Goal: Task Accomplishment & Management: Manage account settings

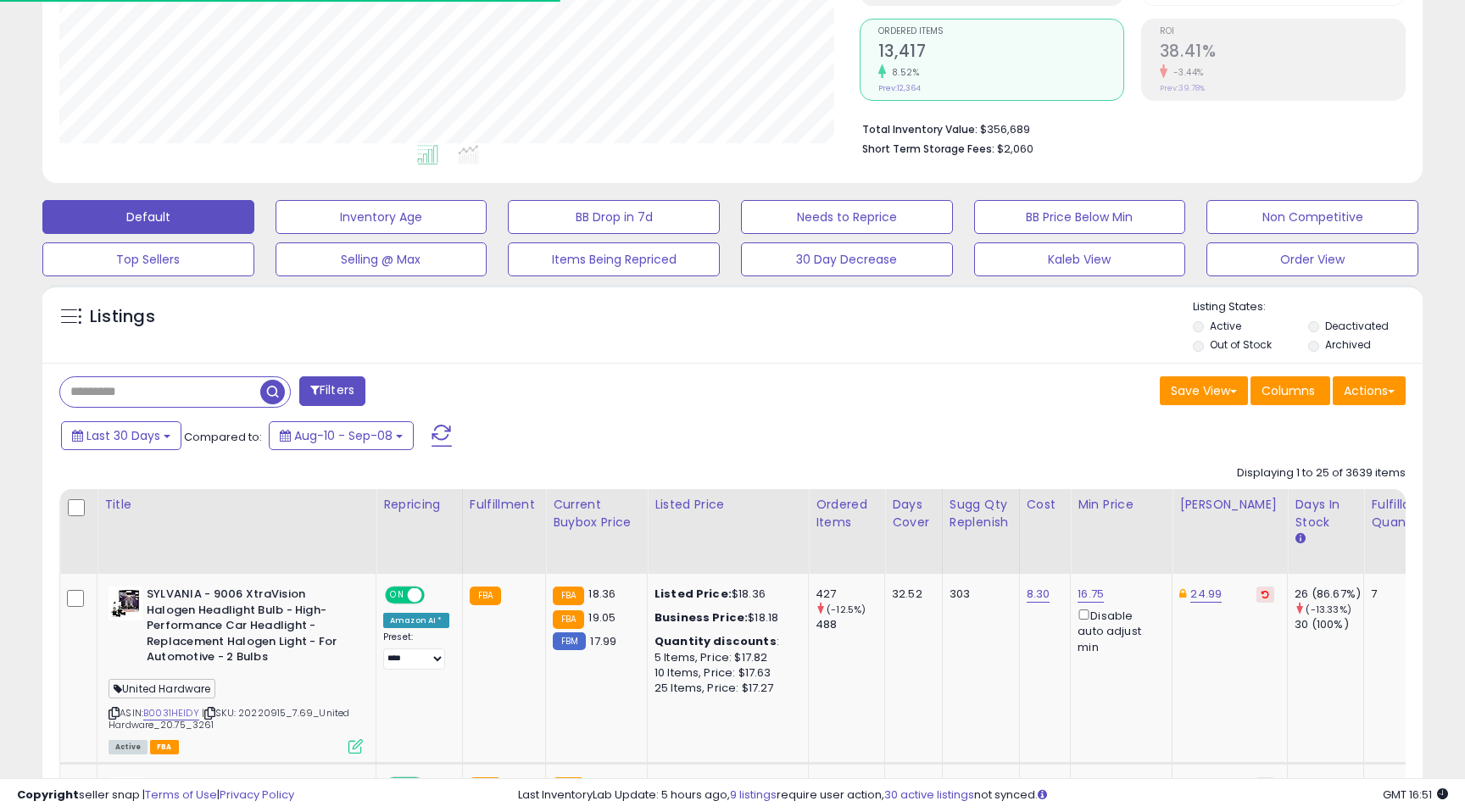
scroll to position [348, 800]
click at [181, 391] on input "text" at bounding box center [160, 391] width 200 height 29
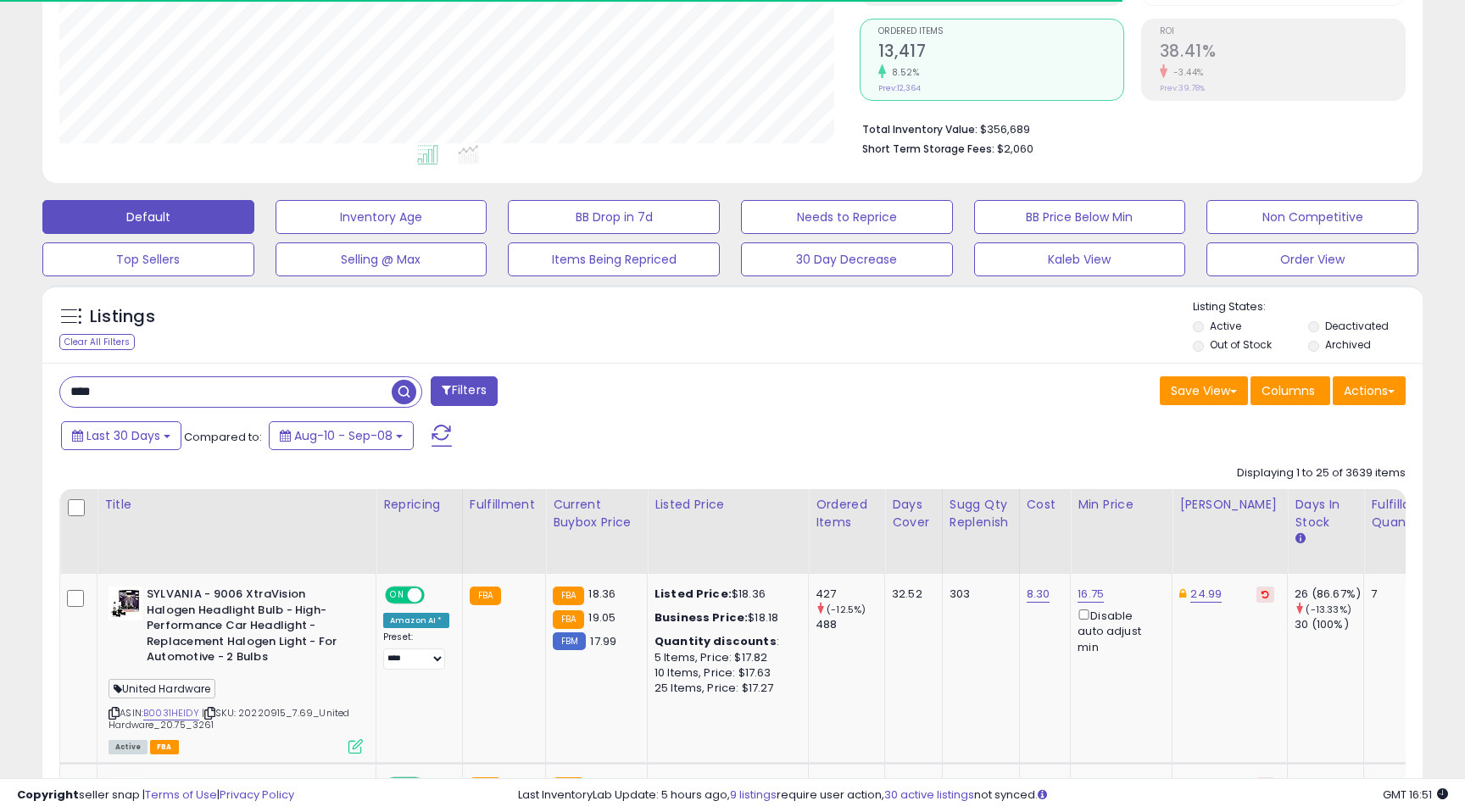
type input "****"
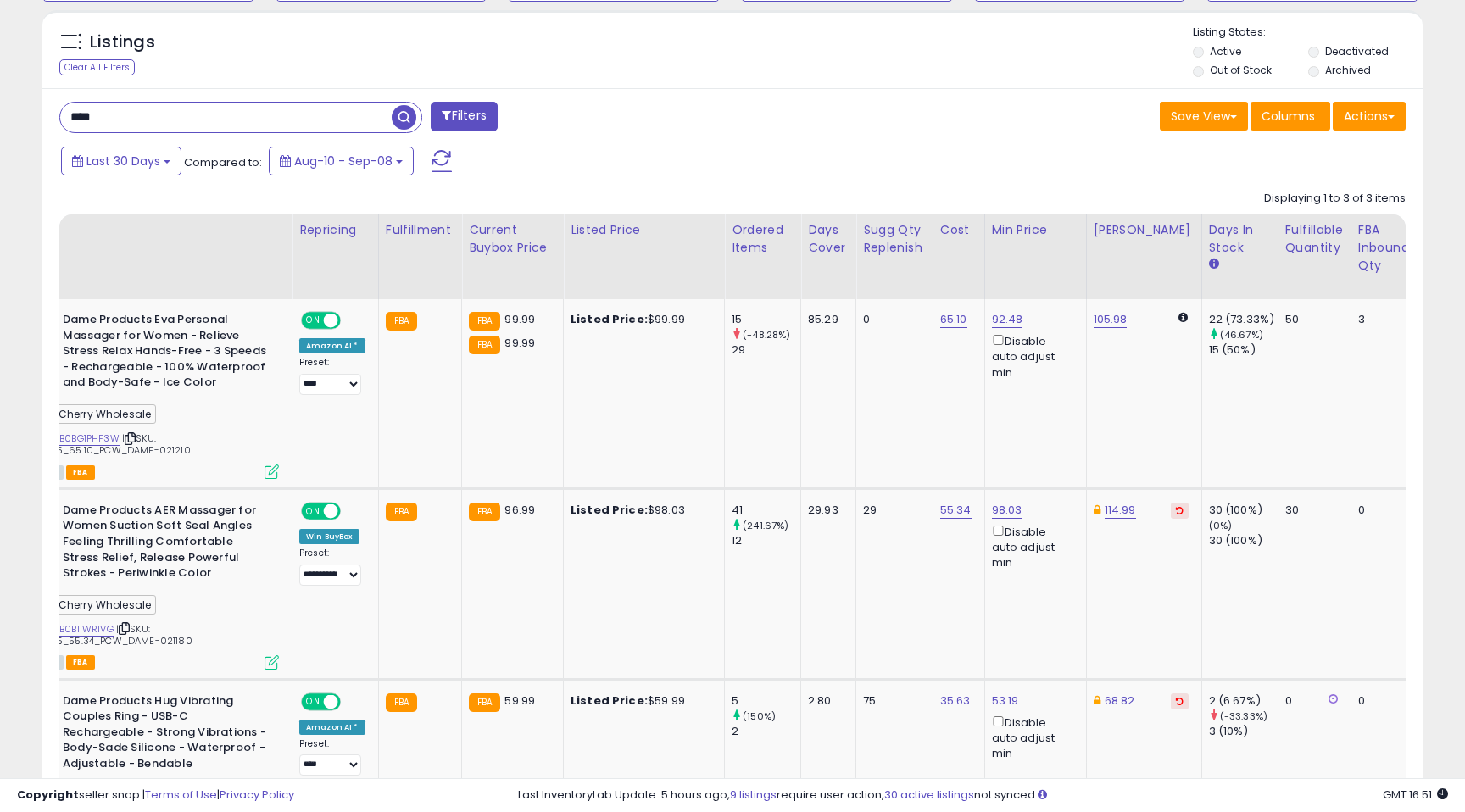
scroll to position [0, 0]
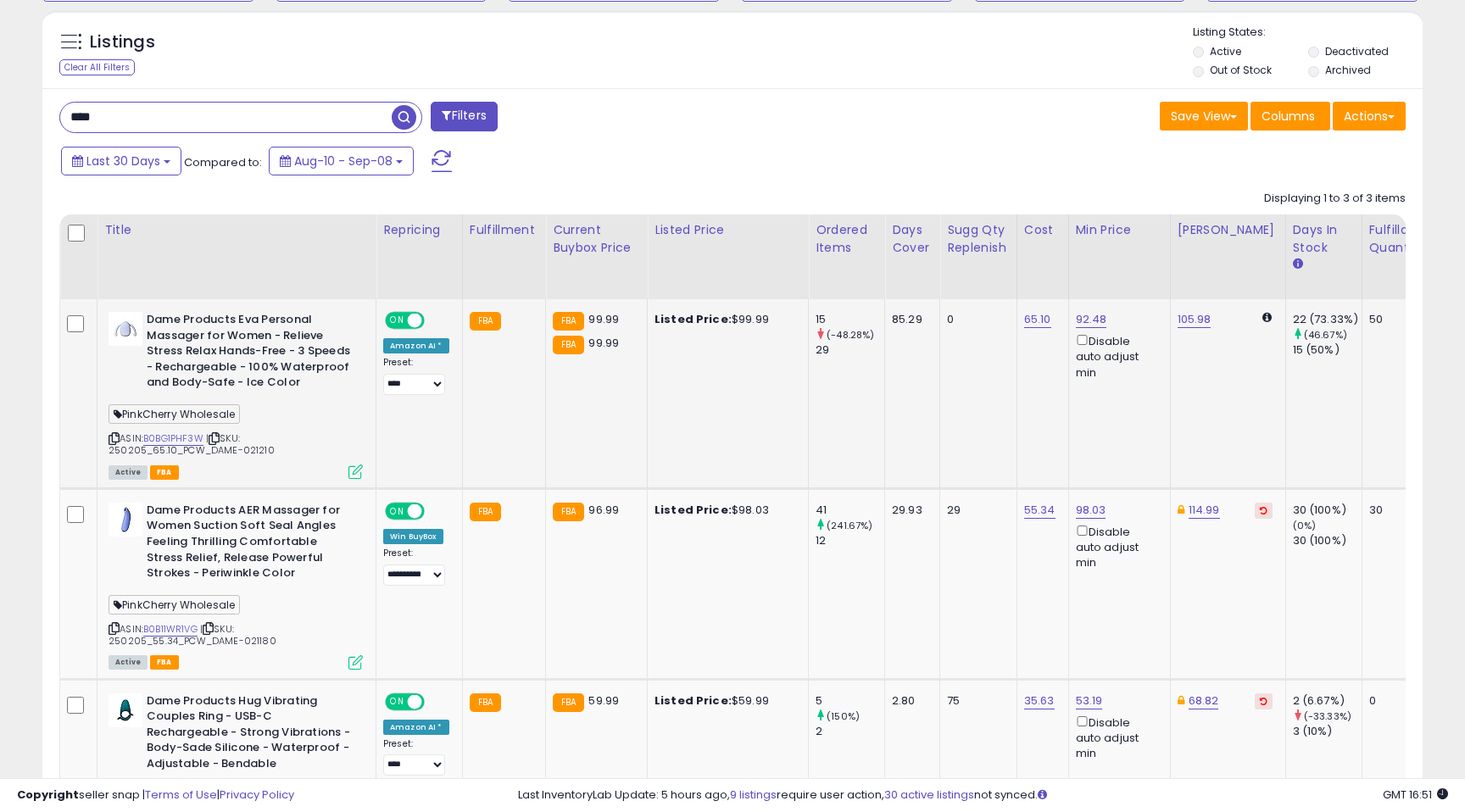
click at [366, 465] on td "Dame Products [PERSON_NAME] Personal Massager for Women - Relieve Stress Relax …" at bounding box center [236, 394] width 279 height 189
click at [352, 465] on icon at bounding box center [356, 472] width 14 height 14
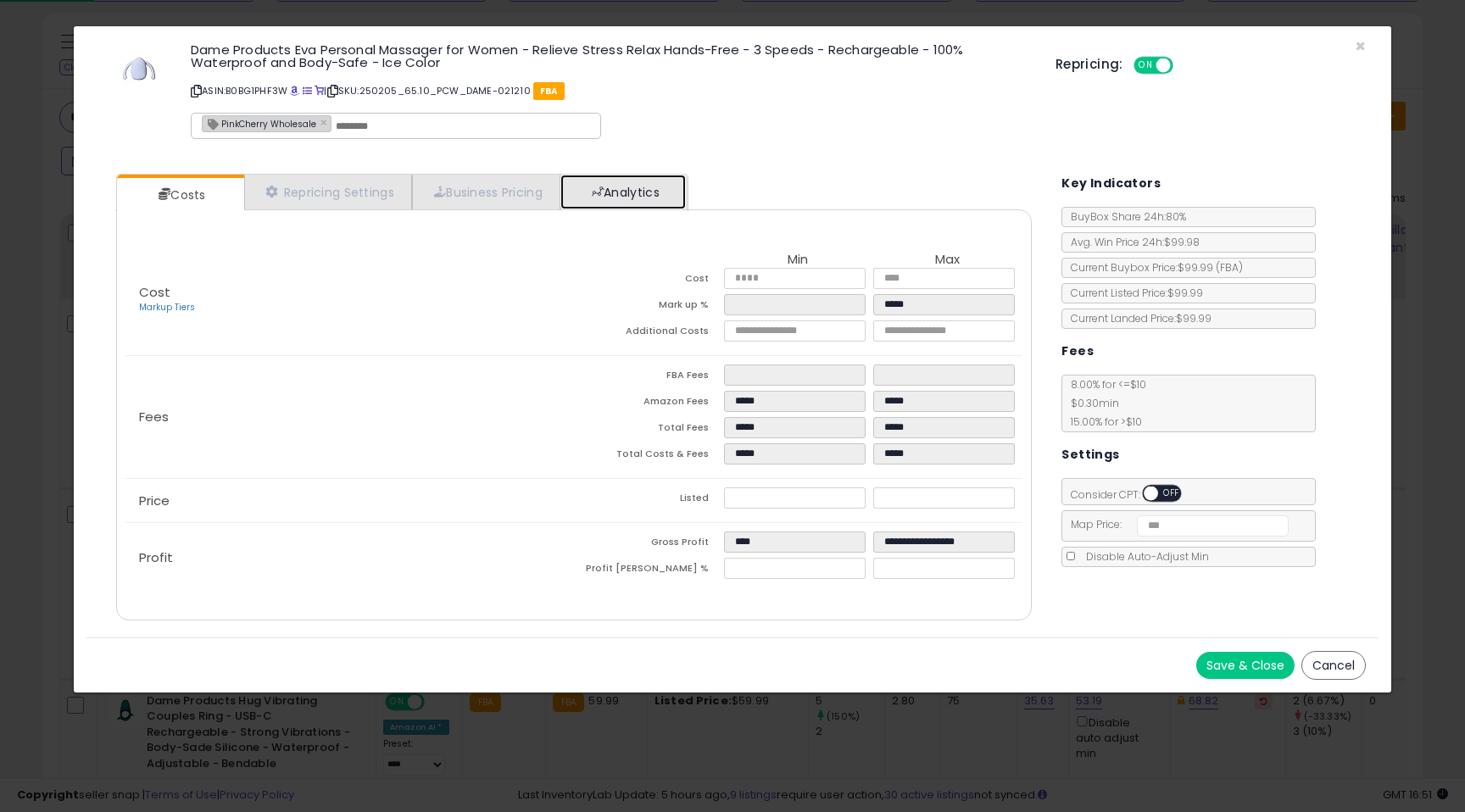
click at [594, 191] on link "Analytics" at bounding box center [622, 192] width 126 height 35
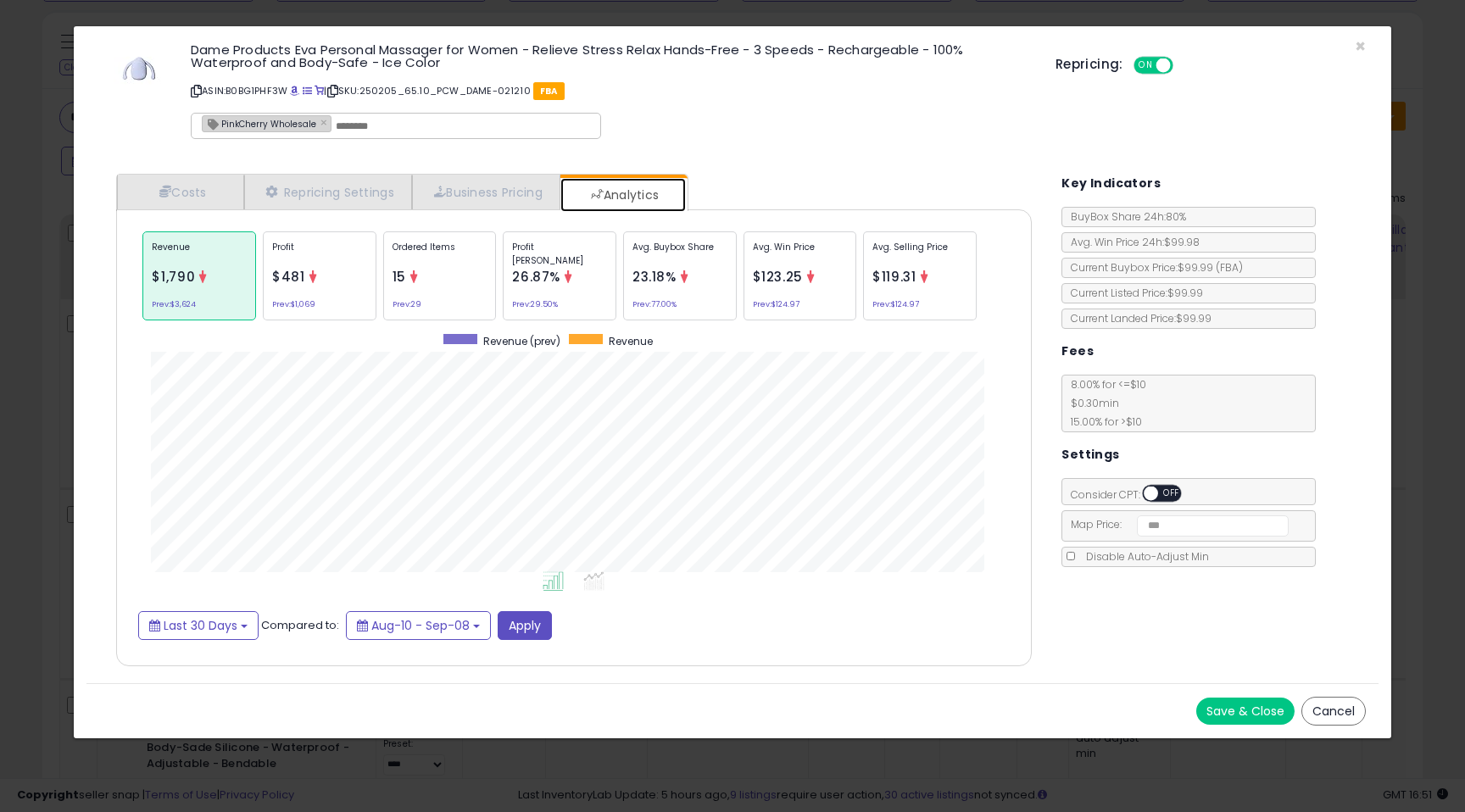
scroll to position [521, 950]
click at [481, 265] on p "Ordered Items" at bounding box center [440, 253] width 95 height 26
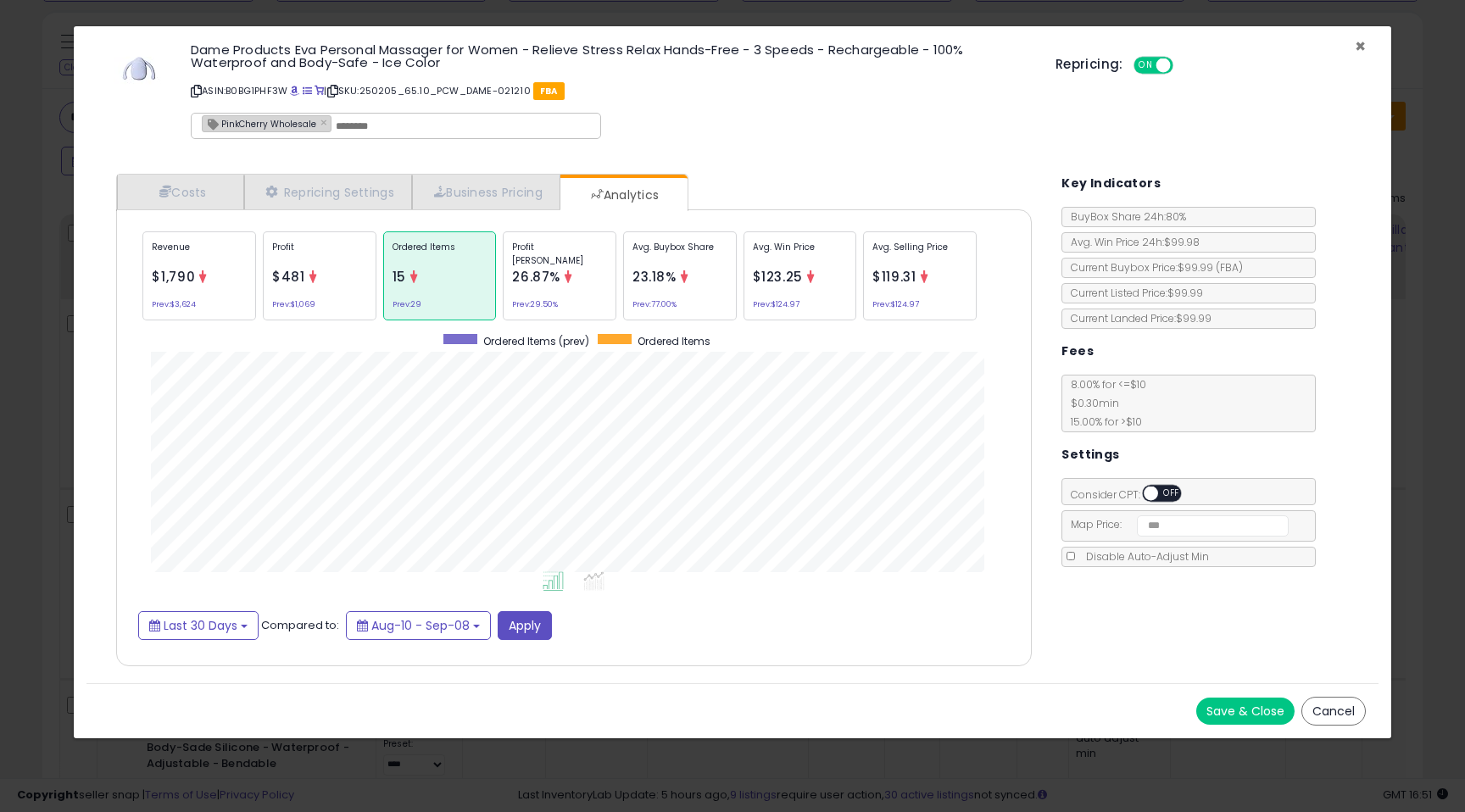
click at [1357, 46] on span "×" at bounding box center [1360, 46] width 11 height 25
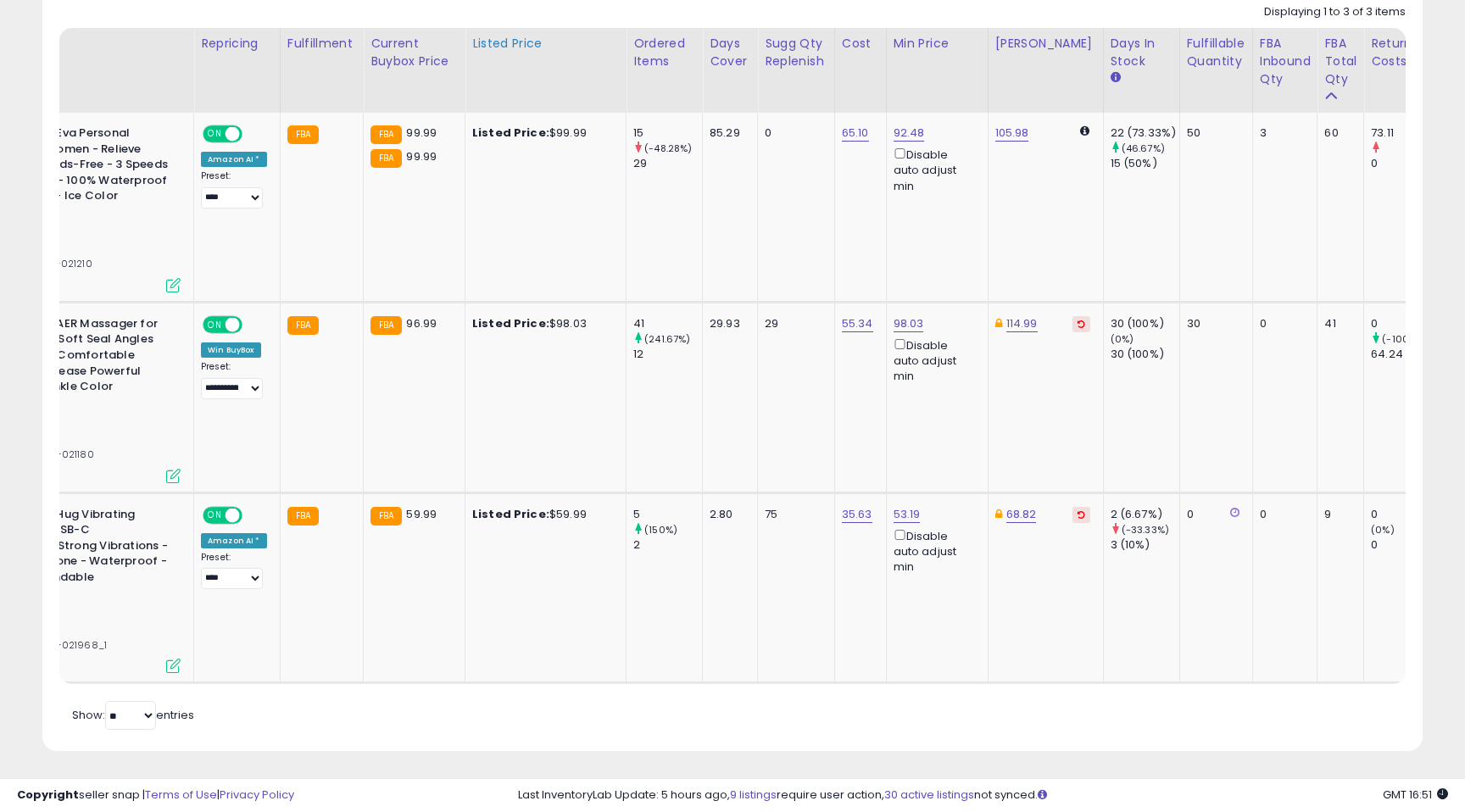
scroll to position [0, 0]
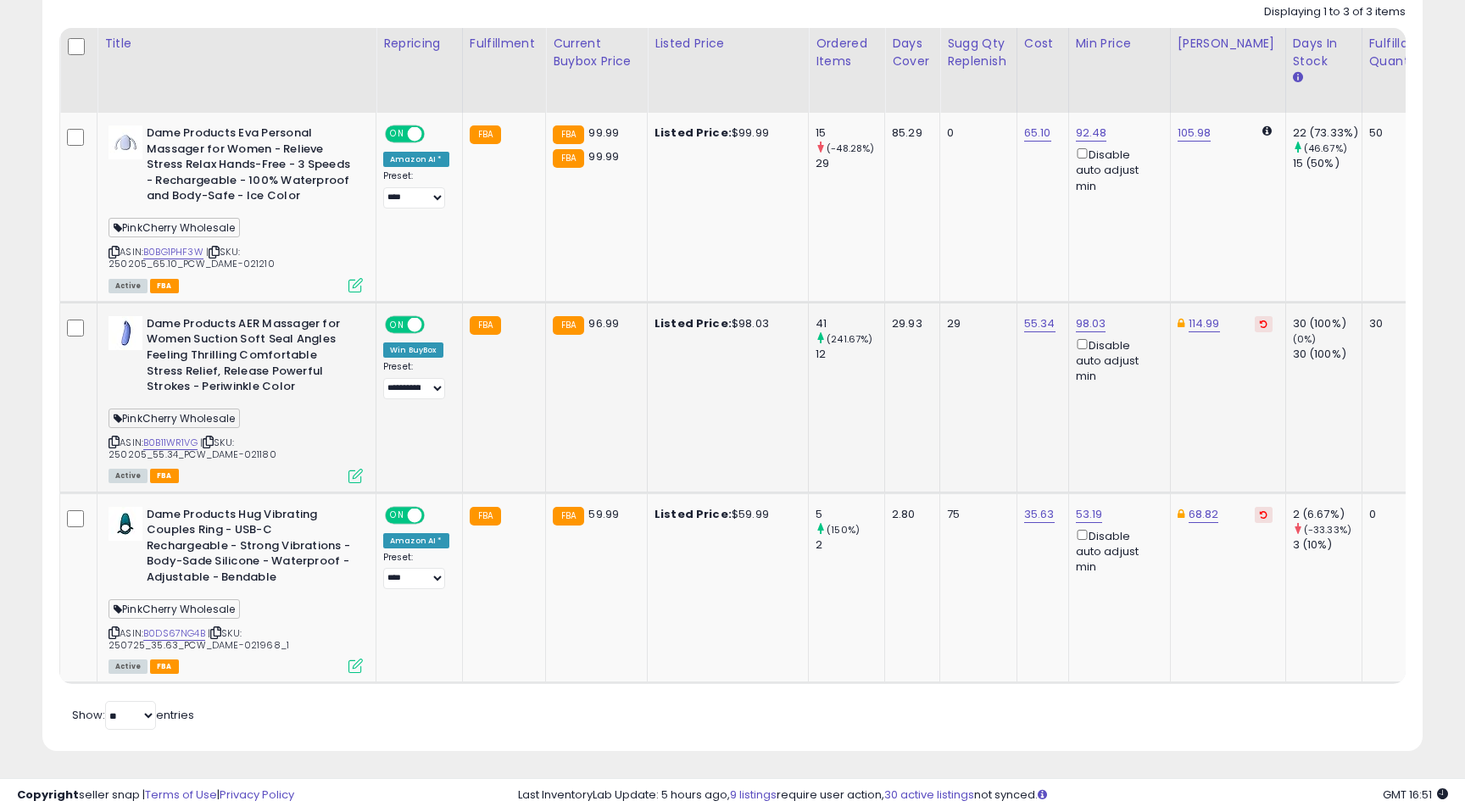
click at [360, 472] on icon at bounding box center [356, 476] width 14 height 14
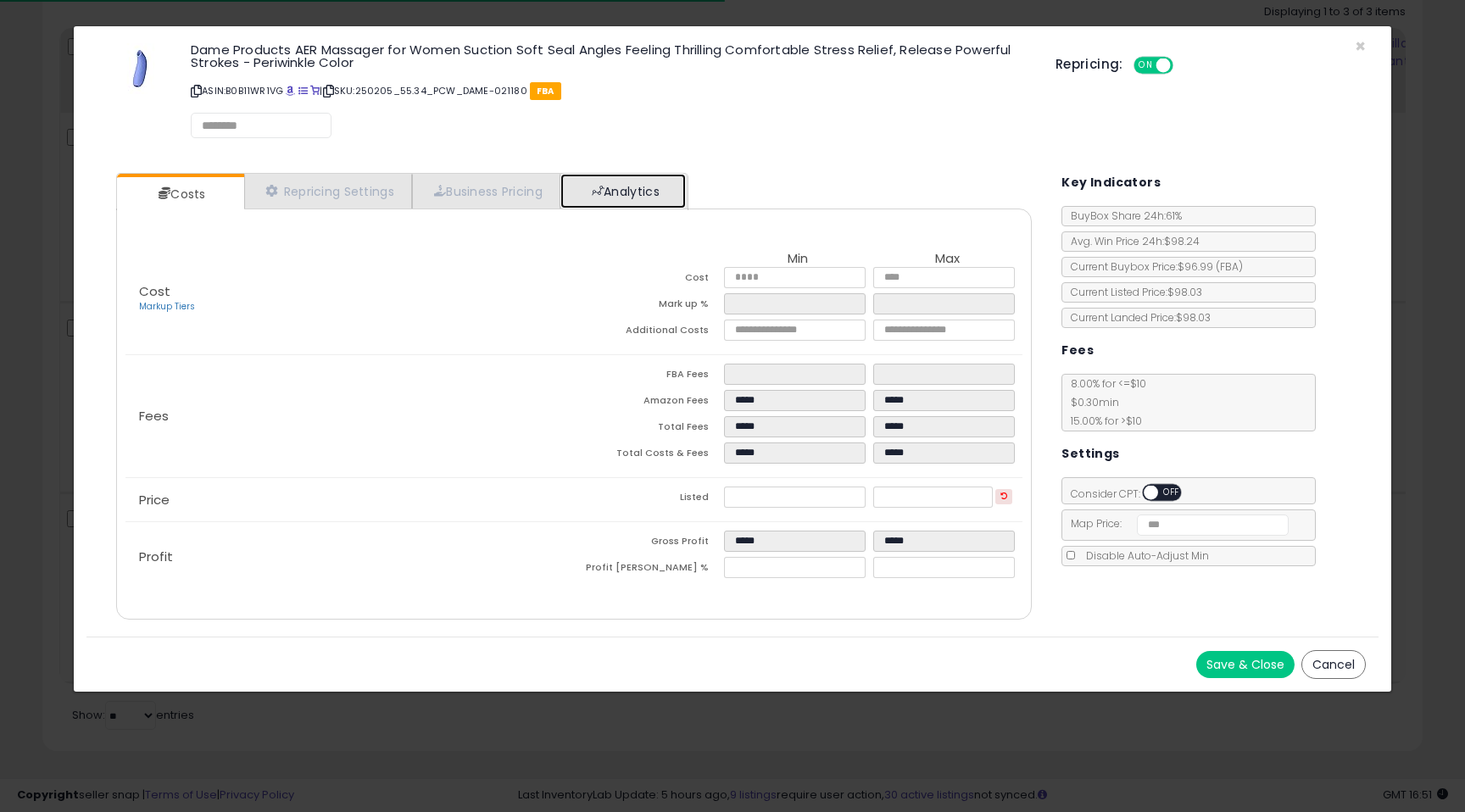
click at [615, 190] on link "Analytics" at bounding box center [622, 191] width 126 height 35
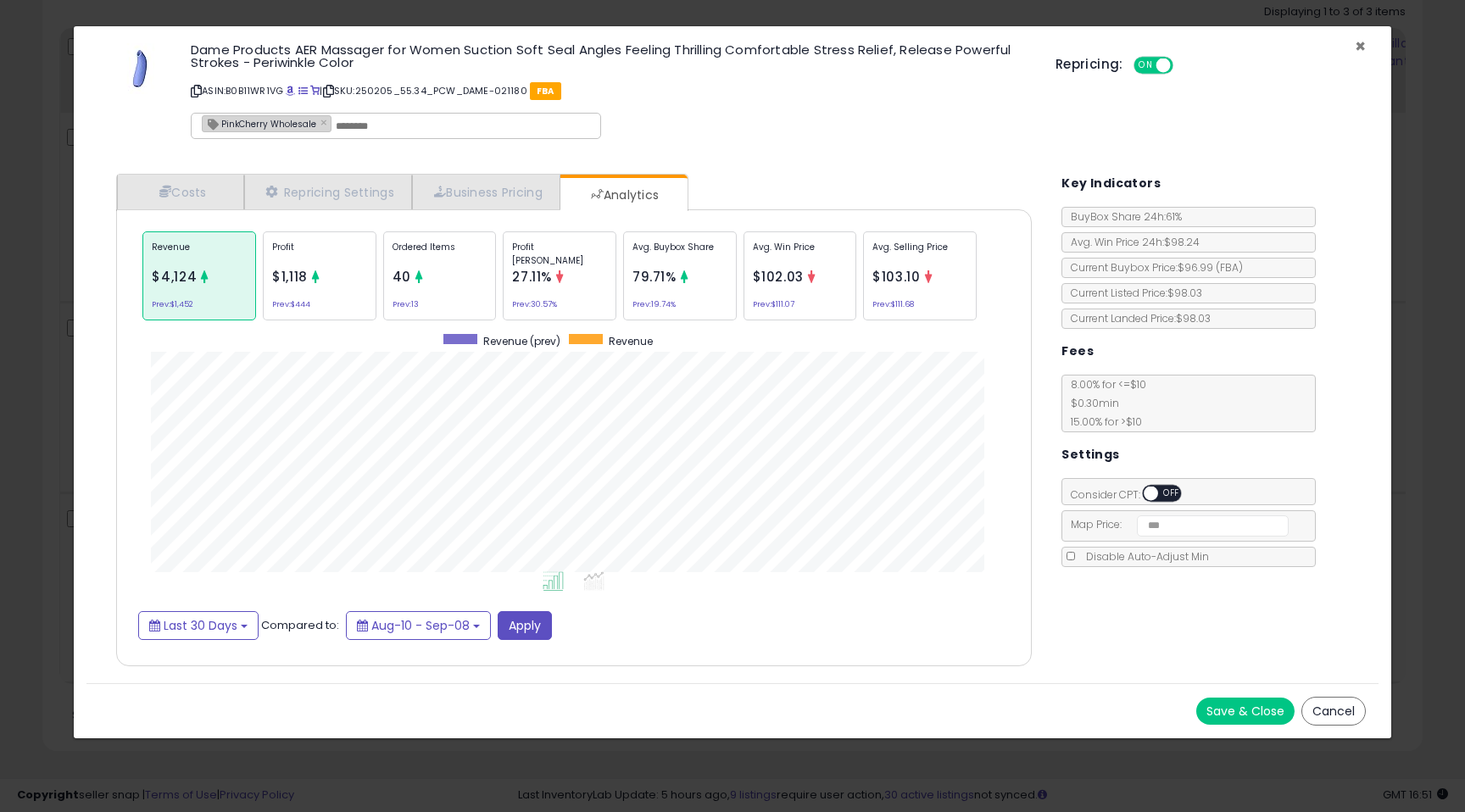
click at [1357, 46] on span "×" at bounding box center [1360, 46] width 11 height 25
